Goal: Task Accomplishment & Management: Manage account settings

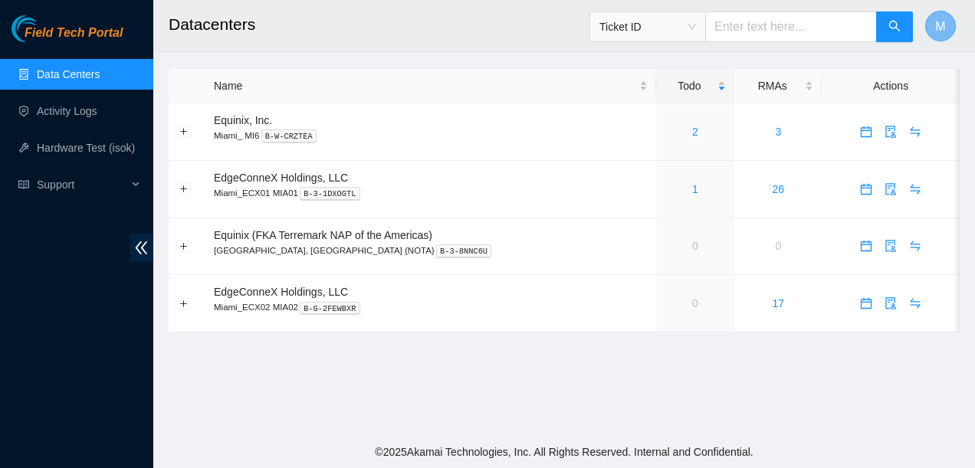
click at [944, 20] on span "M" at bounding box center [940, 26] width 10 height 19
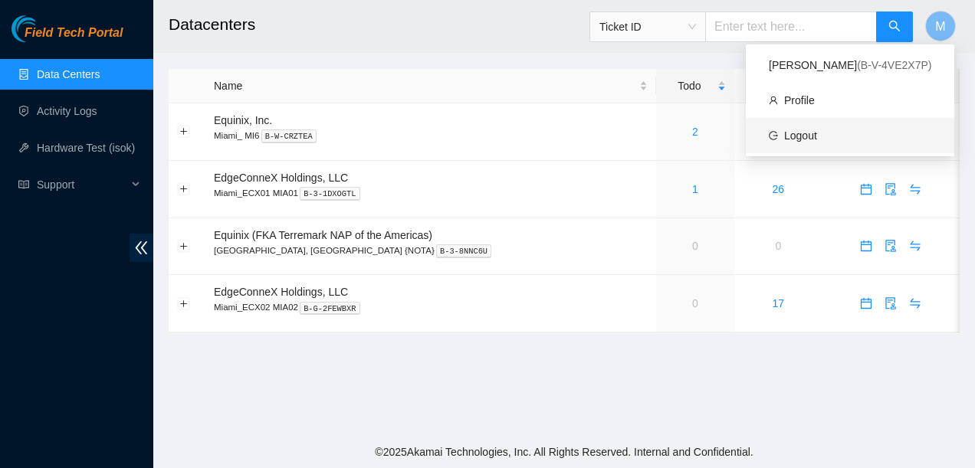
click at [800, 131] on link "Logout" at bounding box center [800, 136] width 33 height 12
